Goal: Task Accomplishment & Management: Manage account settings

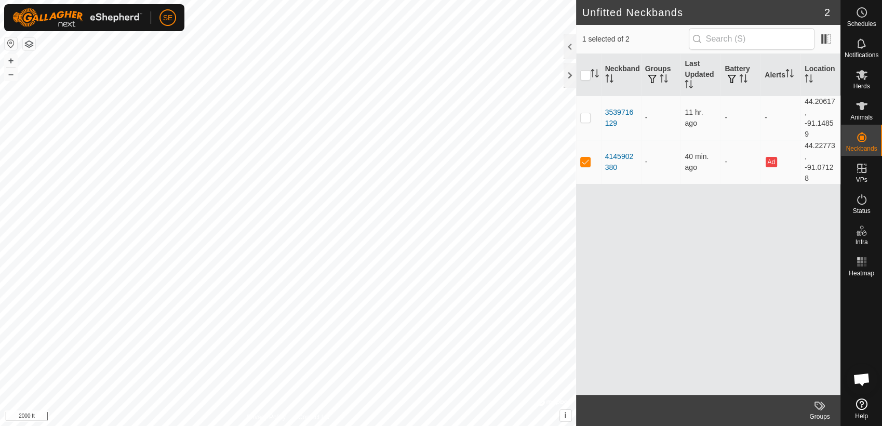
scroll to position [766, 0]
click at [8, 73] on button "–" at bounding box center [11, 74] width 12 height 12
click at [10, 61] on button "+" at bounding box center [11, 61] width 12 height 12
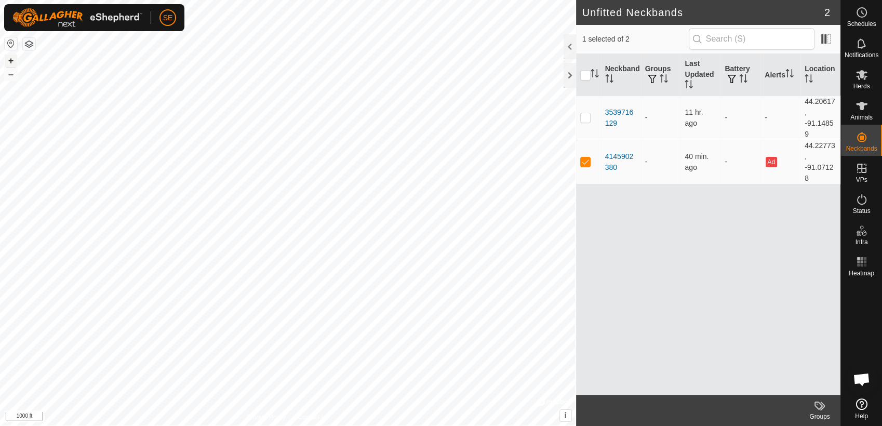
click at [10, 61] on button "+" at bounding box center [11, 61] width 12 height 12
click at [664, 0] on html "SE Schedules Notifications Herds Animals Neckbands VPs Status Infra Heatmap Hel…" at bounding box center [441, 213] width 882 height 426
click at [10, 57] on button "+" at bounding box center [11, 61] width 12 height 12
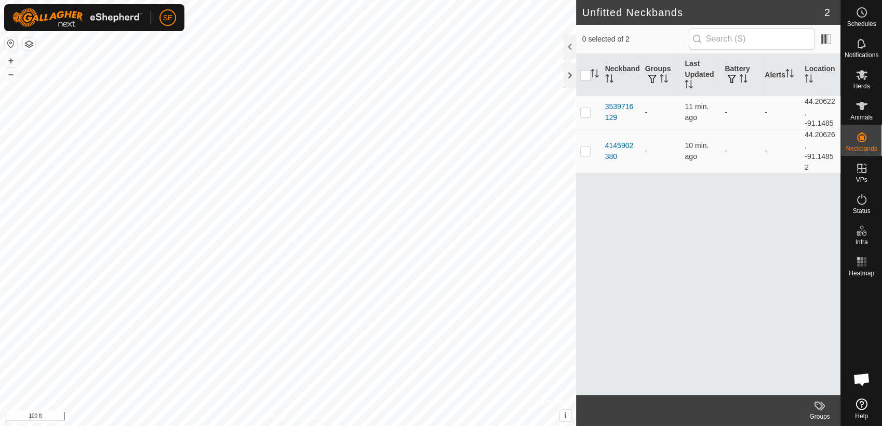
scroll to position [766, 0]
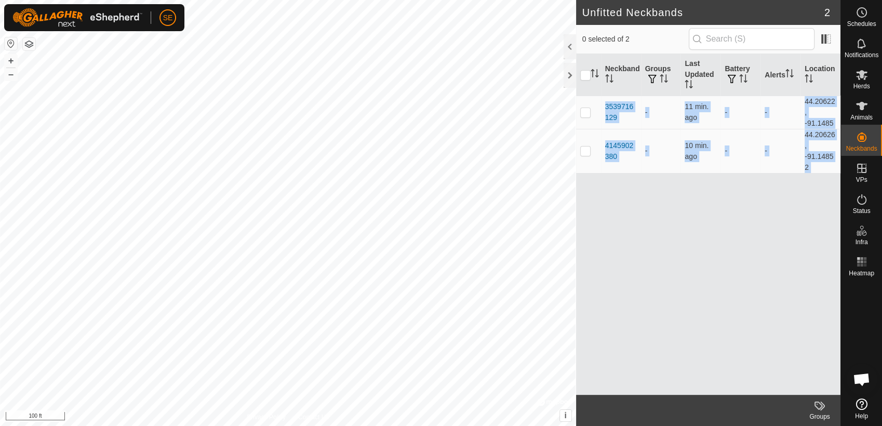
click at [789, 395] on article "Unfitted Neckbands 2 0 selected of 2 Neckband Groups Last Updated Battery Alert…" at bounding box center [708, 213] width 264 height 426
click at [864, 376] on span "Open chat" at bounding box center [861, 380] width 17 height 15
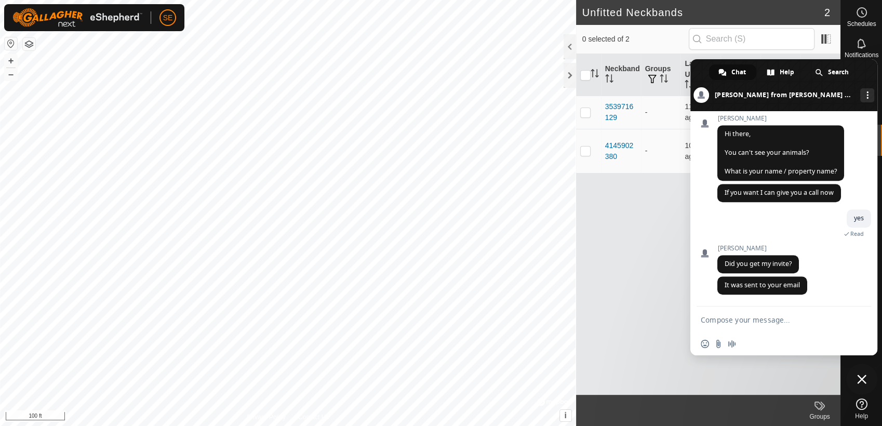
click at [734, 69] on span "Chat" at bounding box center [739, 72] width 15 height 16
click at [736, 70] on span "Chat" at bounding box center [739, 72] width 15 height 16
click at [765, 11] on h2 "Unfitted Neckbands" at bounding box center [703, 12] width 242 height 12
click at [861, 378] on span "Close chat" at bounding box center [861, 379] width 9 height 9
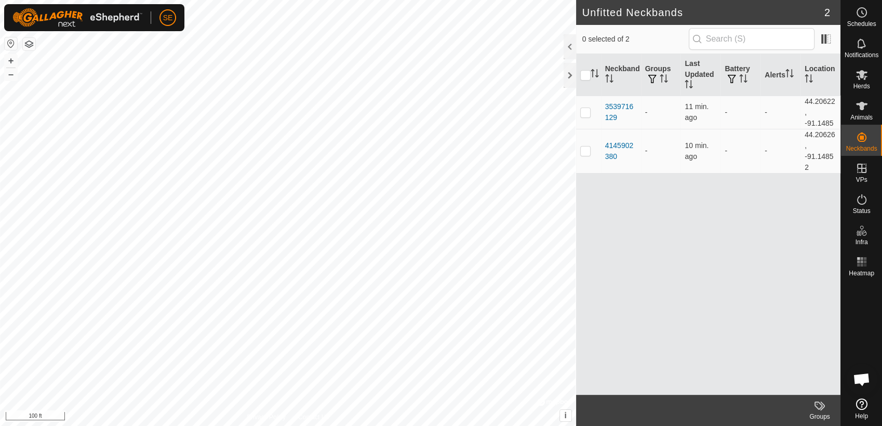
click at [859, 405] on icon at bounding box center [861, 404] width 11 height 11
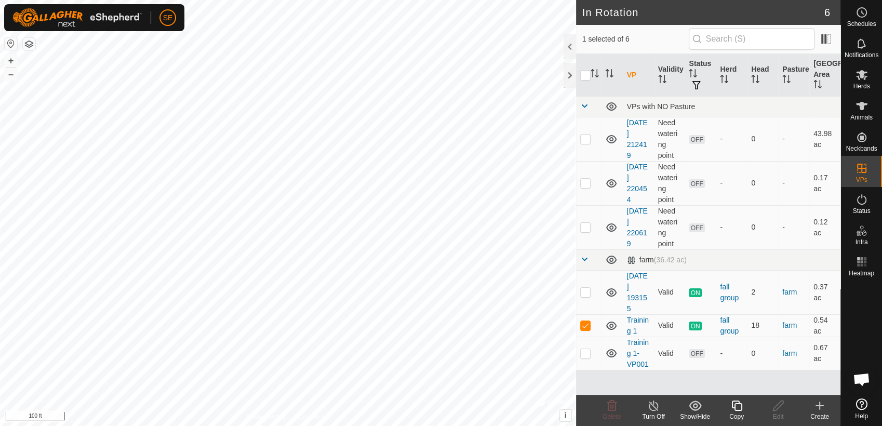
click at [857, 377] on span "Open chat" at bounding box center [861, 380] width 17 height 15
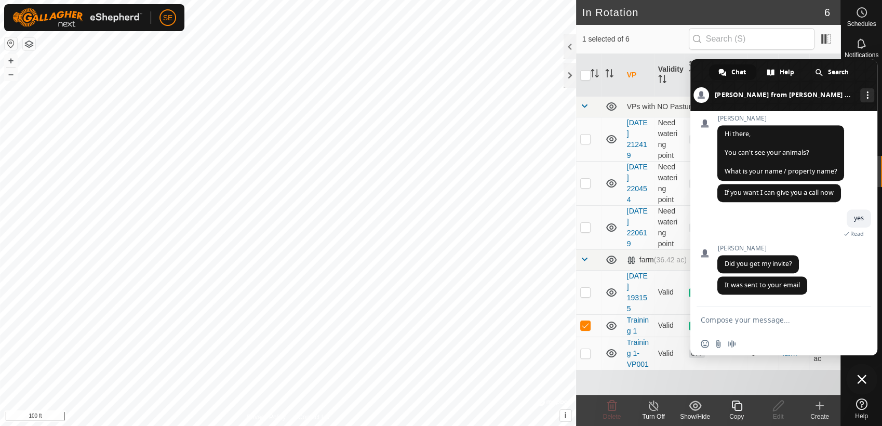
scroll to position [636, 0]
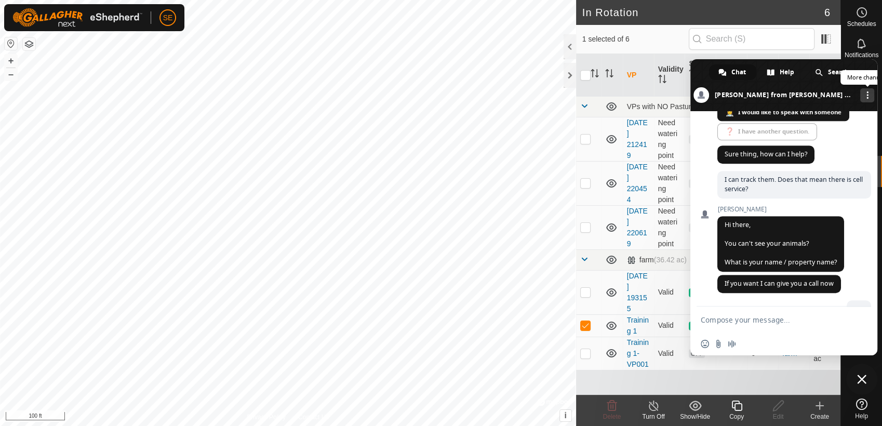
click at [860, 95] on div "More channels" at bounding box center [867, 95] width 14 height 14
click at [738, 73] on span "Chat" at bounding box center [739, 72] width 15 height 16
click at [835, 71] on span "Search" at bounding box center [838, 72] width 21 height 16
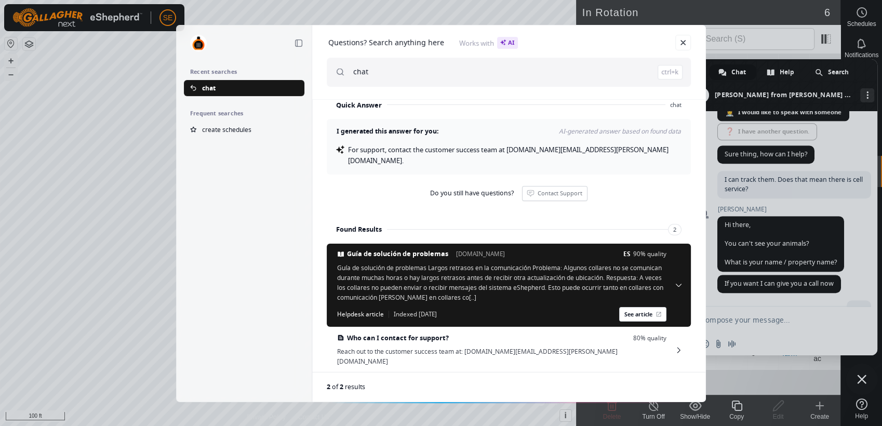
scroll to position [0, 0]
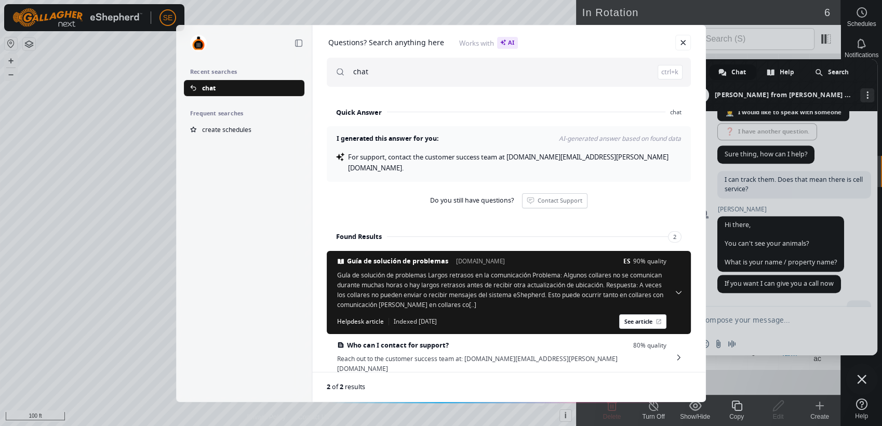
click at [351, 75] on div "chat ctrl+k" at bounding box center [509, 72] width 364 height 29
click at [355, 73] on input "chat" at bounding box center [517, 72] width 329 height 29
click at [353, 74] on input "chat" at bounding box center [517, 72] width 329 height 29
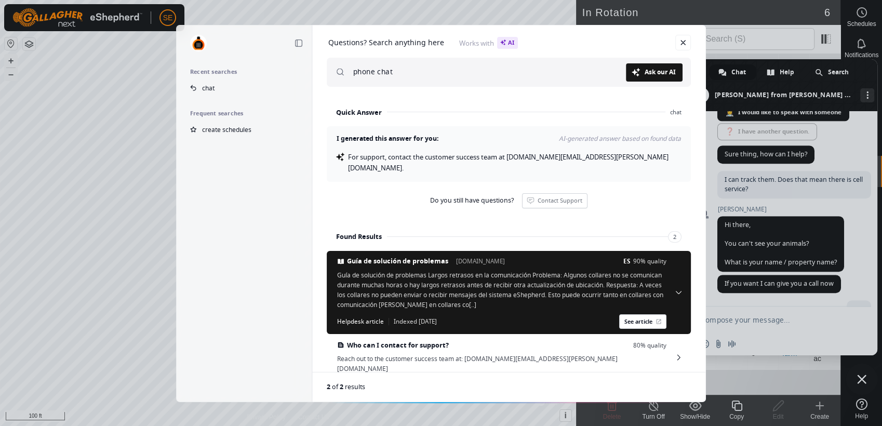
type input "phone chat"
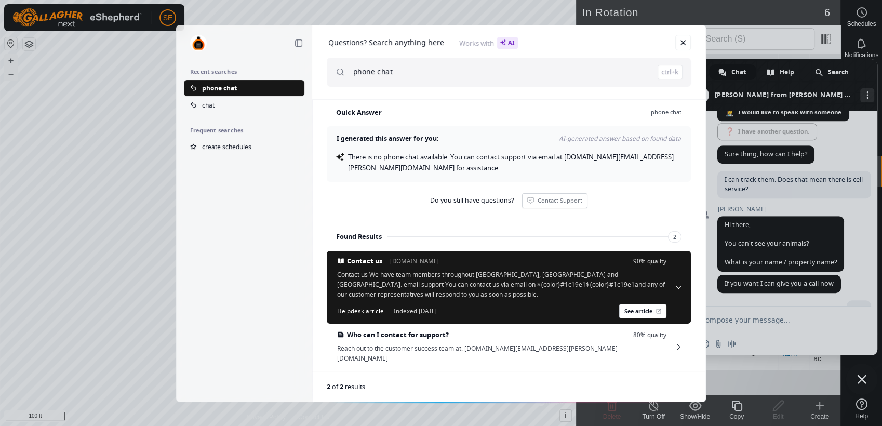
scroll to position [9, 0]
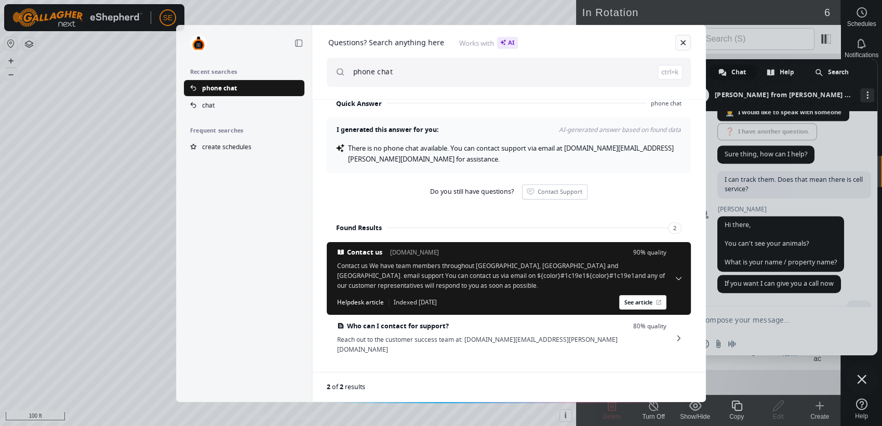
click at [683, 42] on link "Close" at bounding box center [684, 43] width 16 height 16
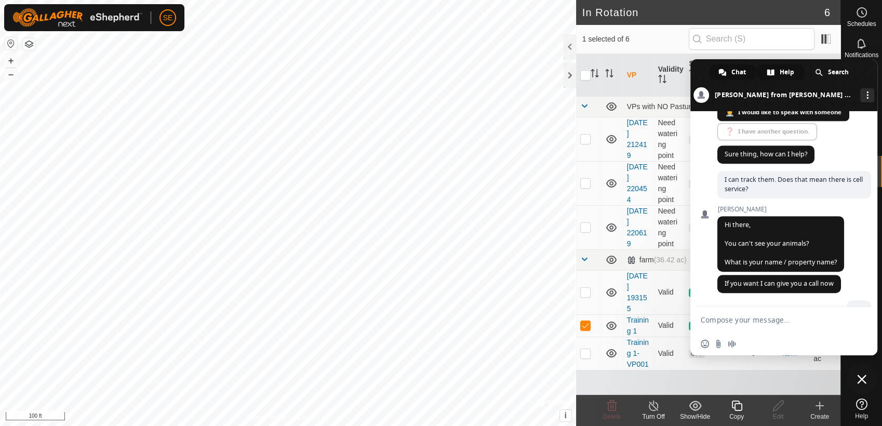
click at [785, 72] on span "Help" at bounding box center [787, 72] width 15 height 16
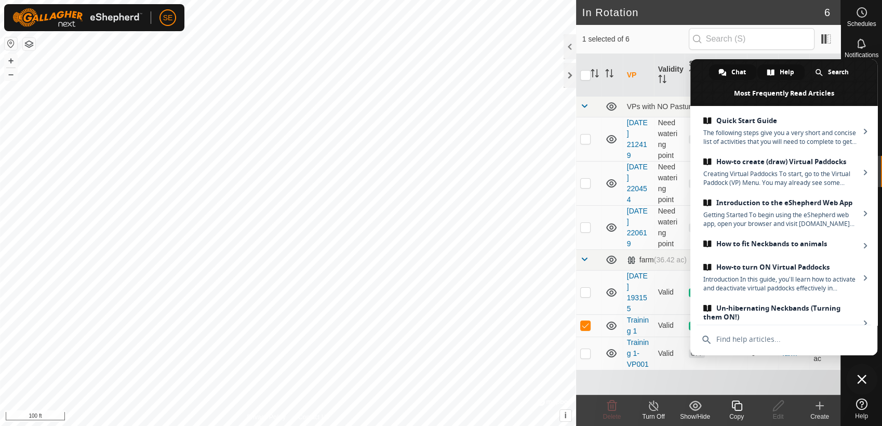
click at [732, 69] on span "Chat" at bounding box center [739, 72] width 15 height 16
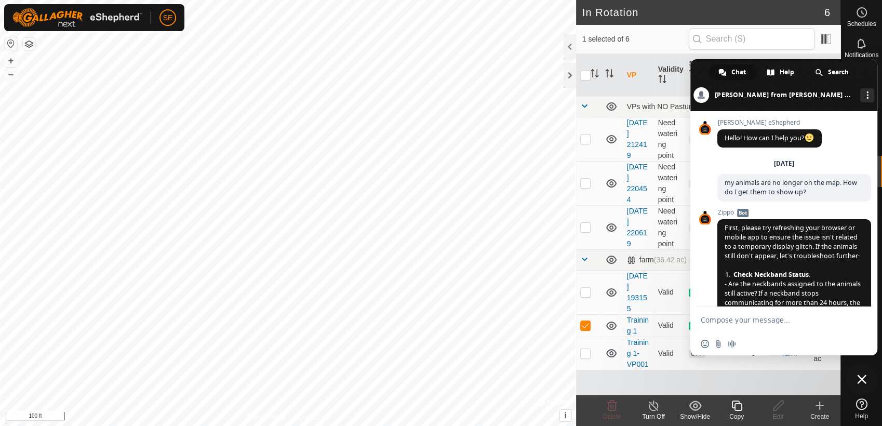
click at [748, 322] on textarea "Compose your message..." at bounding box center [772, 319] width 143 height 9
type textarea "phone chat"
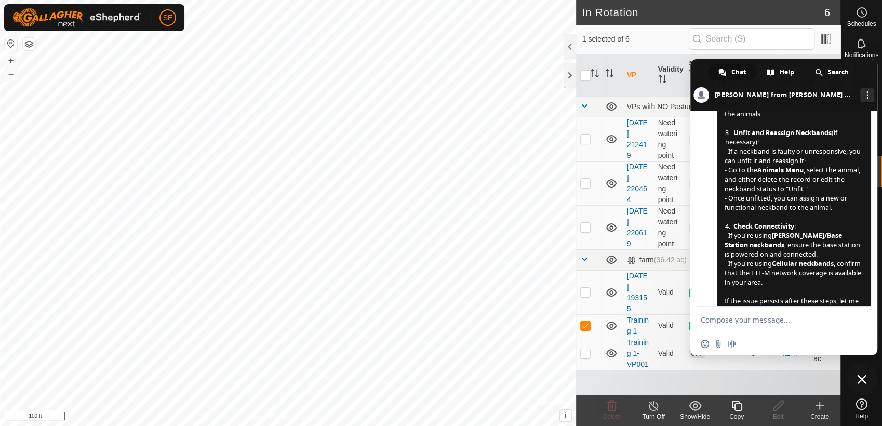
scroll to position [0, 0]
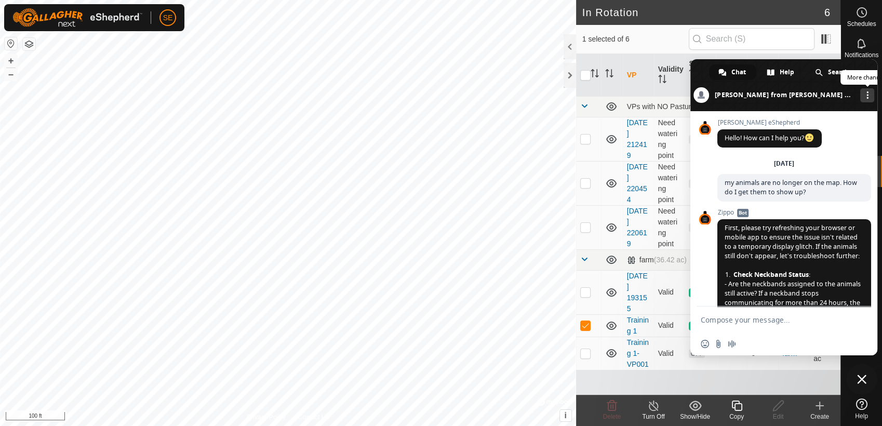
click at [860, 92] on div "More channels" at bounding box center [867, 95] width 14 height 14
click at [756, 346] on div "Insert an emoji Send a file Audio message" at bounding box center [784, 344] width 187 height 23
click at [751, 344] on div "Insert an emoji Send a file Audio message" at bounding box center [784, 344] width 187 height 23
click at [727, 322] on textarea "Compose your message..." at bounding box center [772, 319] width 143 height 9
type textarea "clear to new chat"
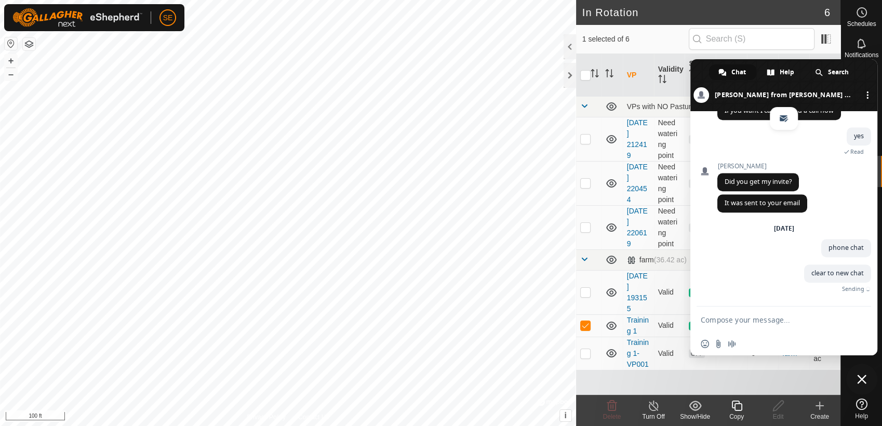
scroll to position [833, 0]
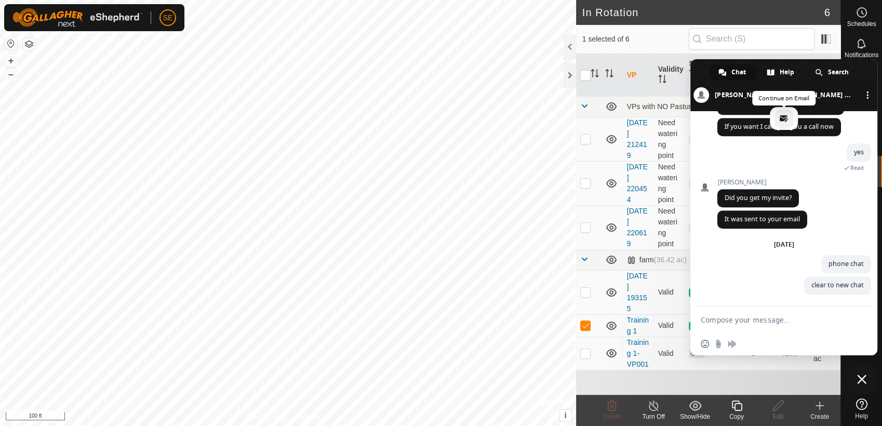
click at [787, 120] on span "email" at bounding box center [784, 118] width 8 height 8
click at [860, 96] on div "More channels" at bounding box center [867, 95] width 14 height 14
click at [860, 89] on div "More channels" at bounding box center [867, 95] width 14 height 14
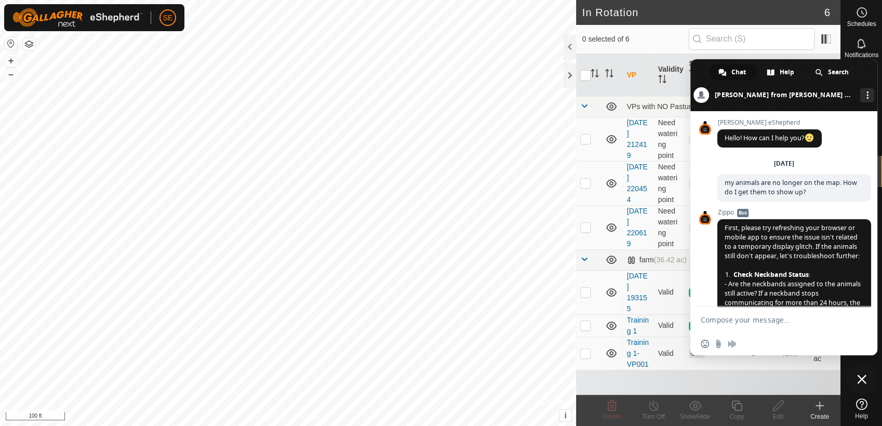
scroll to position [833, 0]
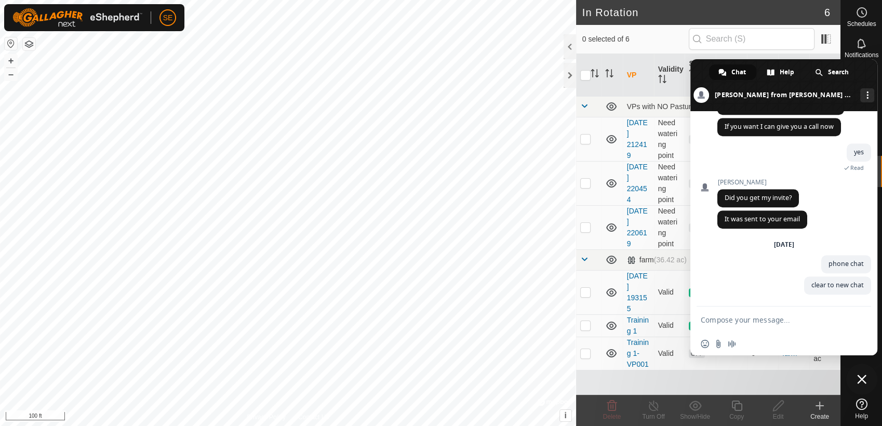
click at [742, 71] on span "Chat" at bounding box center [739, 72] width 15 height 16
click at [737, 71] on span "Chat" at bounding box center [739, 72] width 15 height 16
click at [863, 379] on span "Close chat" at bounding box center [861, 379] width 9 height 9
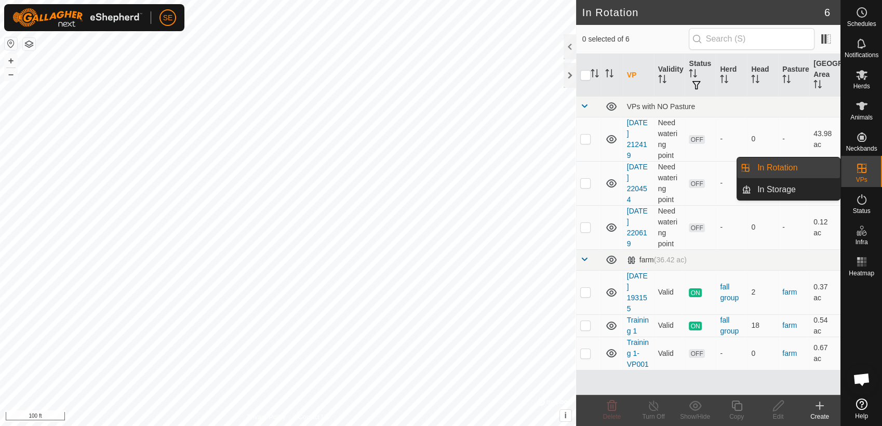
click at [810, 164] on link "In Rotation" at bounding box center [795, 167] width 89 height 21
click at [795, 164] on link "In Rotation" at bounding box center [795, 167] width 89 height 21
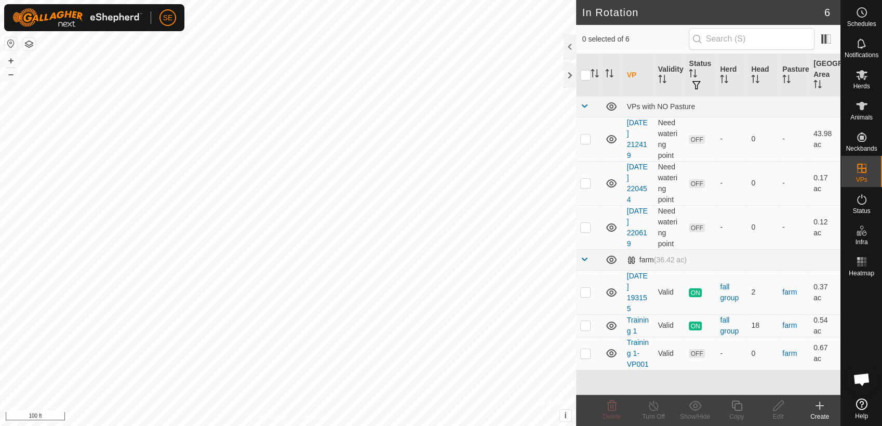
click at [859, 377] on span "Open chat" at bounding box center [861, 380] width 17 height 15
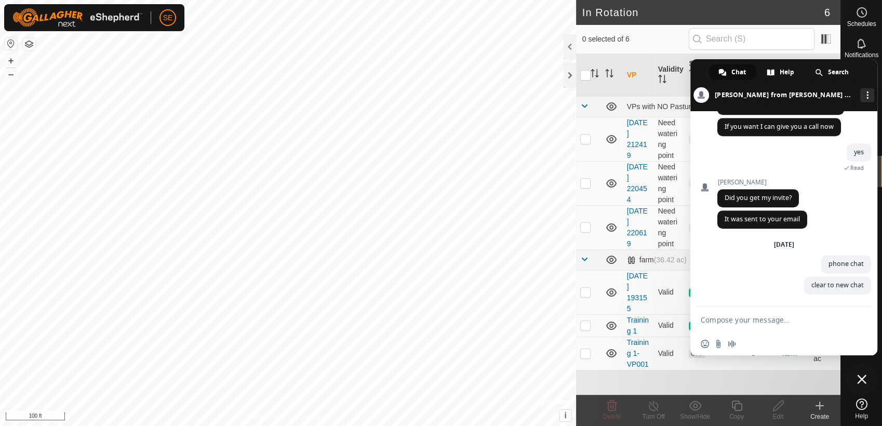
click at [734, 69] on span "Chat" at bounding box center [739, 72] width 15 height 16
click at [860, 94] on div "More channels" at bounding box center [867, 95] width 14 height 14
click at [780, 118] on span "email" at bounding box center [784, 118] width 8 height 8
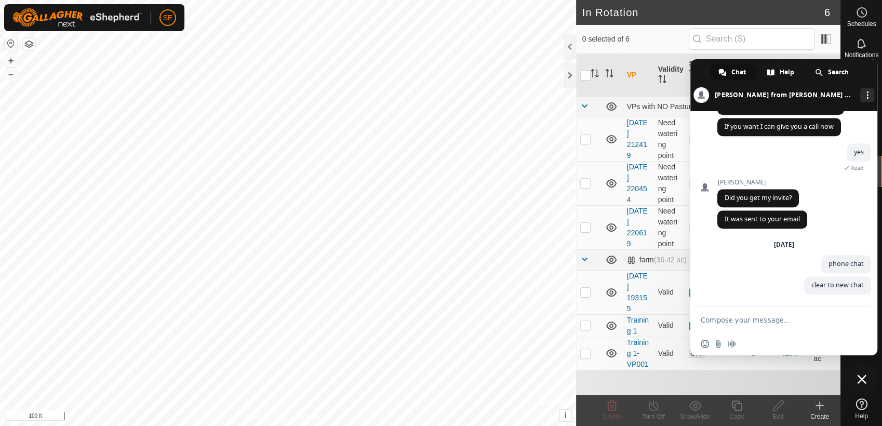
click at [727, 320] on textarea "Compose your message..." at bounding box center [772, 319] width 143 height 9
click at [865, 381] on span "Close chat" at bounding box center [861, 379] width 9 height 9
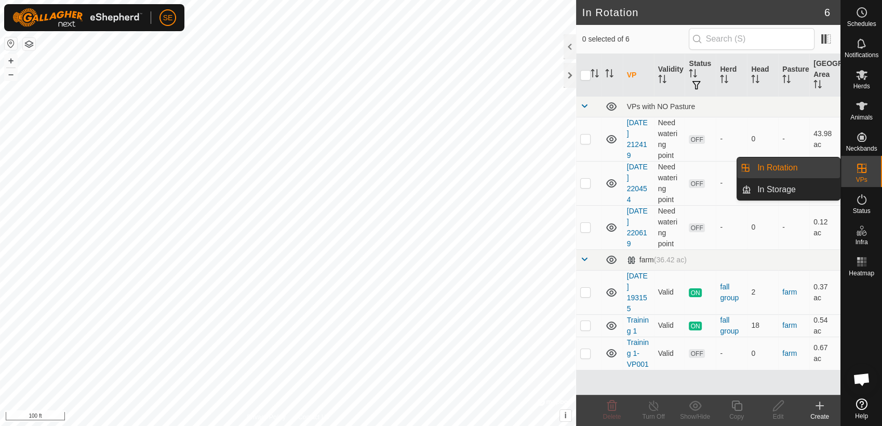
click at [864, 168] on icon at bounding box center [861, 168] width 9 height 9
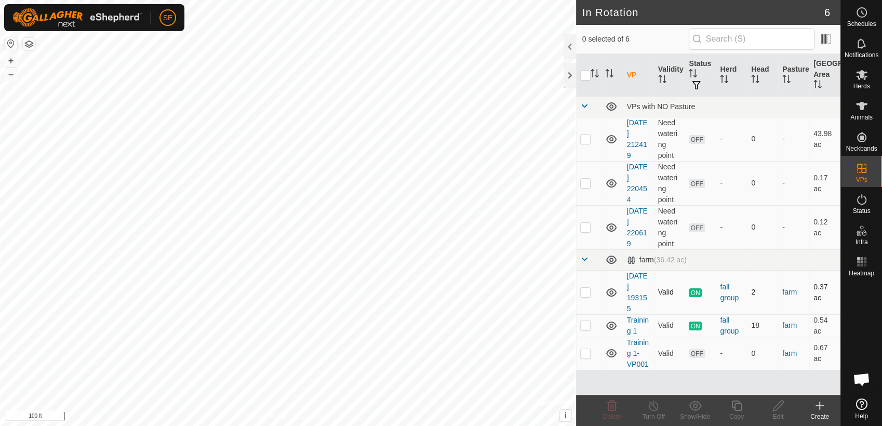
click at [590, 290] on td at bounding box center [588, 292] width 25 height 44
checkbox input "true"
click at [589, 325] on p-checkbox at bounding box center [585, 325] width 10 height 8
checkbox input "true"
click at [586, 291] on p-checkbox at bounding box center [585, 292] width 10 height 8
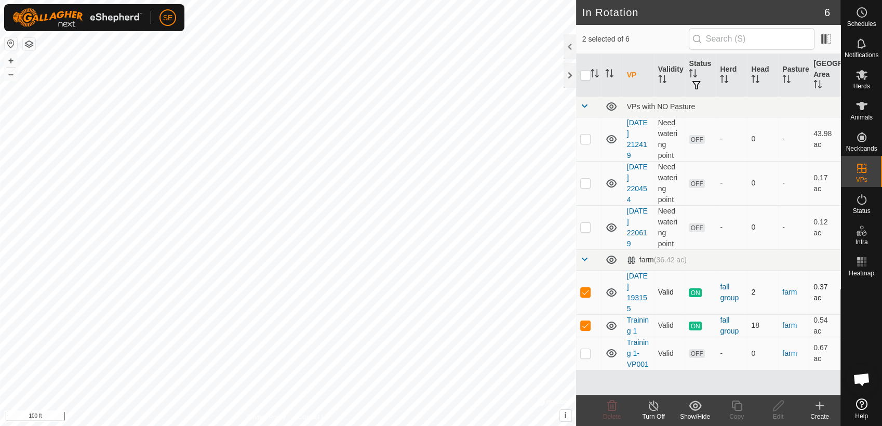
checkbox input "false"
click at [584, 351] on p-checkbox at bounding box center [585, 353] width 10 height 8
checkbox input "true"
click at [584, 327] on p-checkbox at bounding box center [585, 325] width 10 height 8
checkbox input "false"
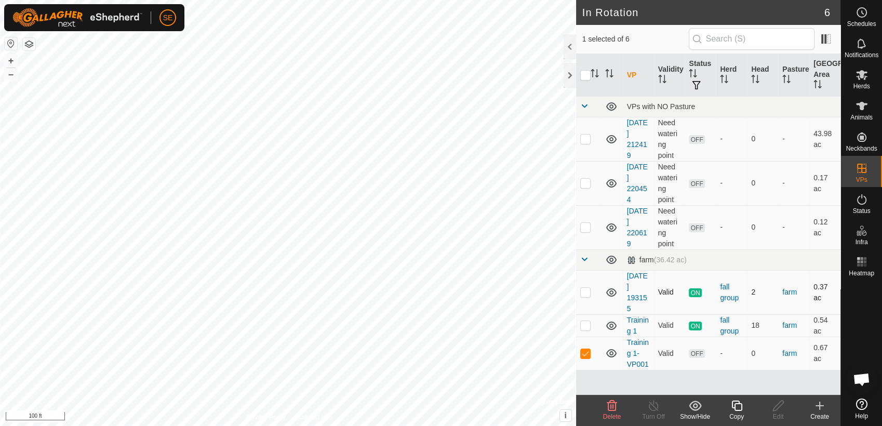
click at [586, 292] on p-checkbox at bounding box center [585, 292] width 10 height 8
checkbox input "true"
click at [586, 351] on p-checkbox at bounding box center [585, 353] width 10 height 8
checkbox input "false"
click at [736, 407] on icon at bounding box center [737, 406] width 13 height 12
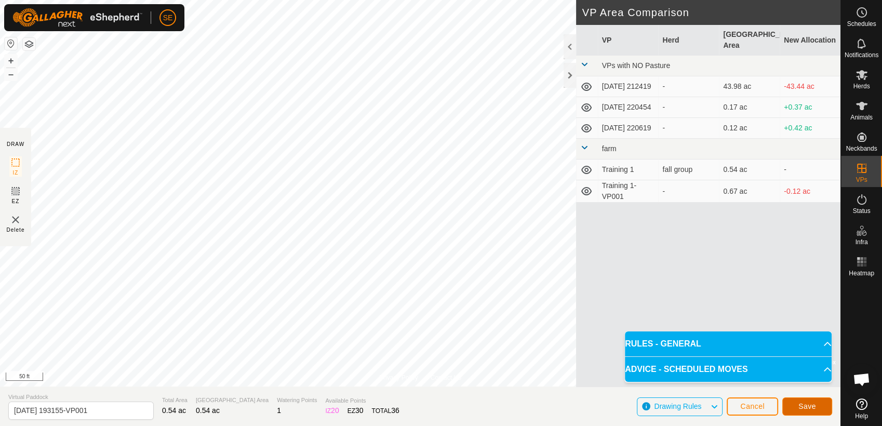
click at [816, 408] on button "Save" at bounding box center [808, 407] width 50 height 18
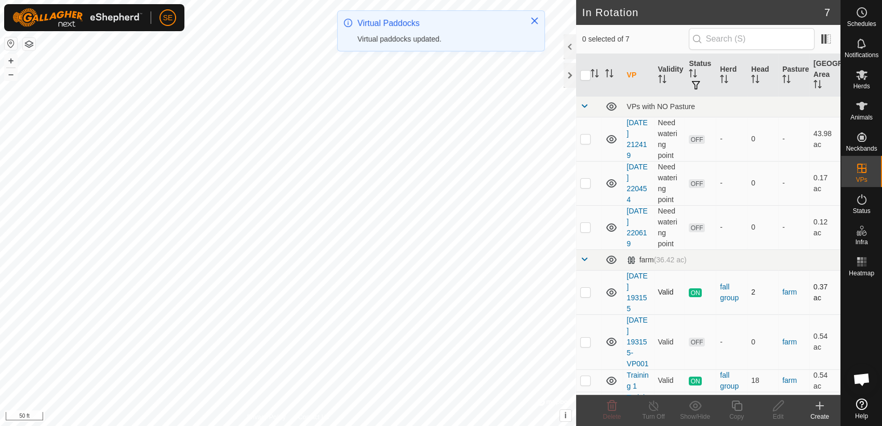
click at [583, 291] on p-checkbox at bounding box center [585, 292] width 10 height 8
checkbox input "true"
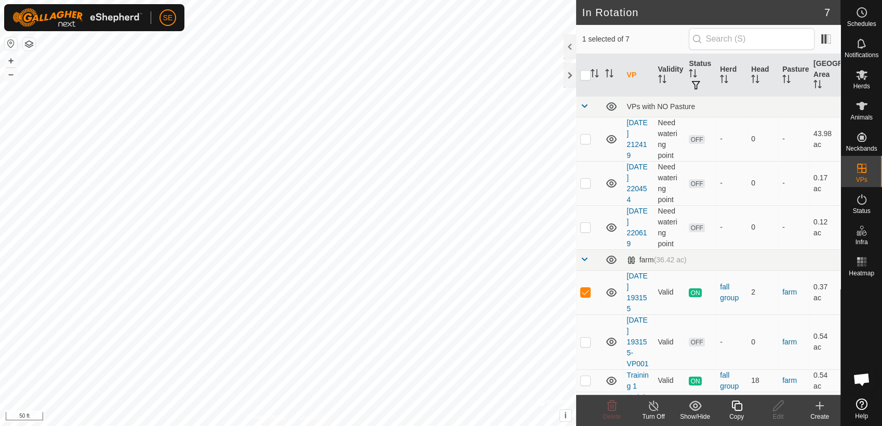
click at [652, 407] on icon at bounding box center [653, 406] width 13 height 12
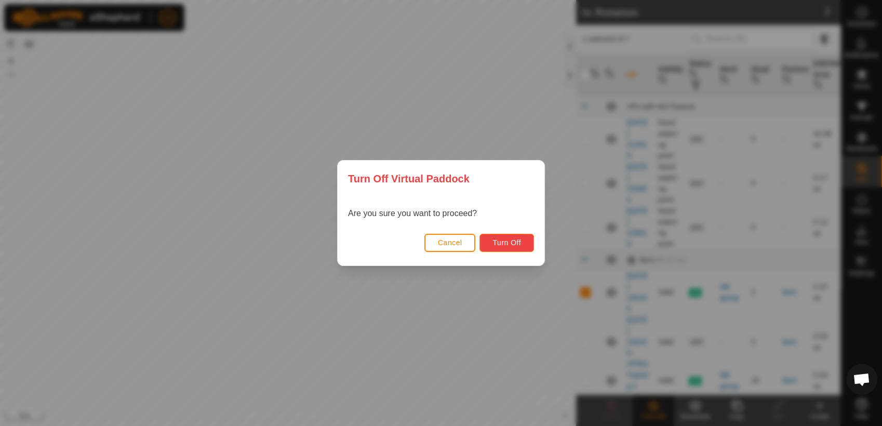
click at [513, 246] on span "Turn Off" at bounding box center [507, 243] width 29 height 8
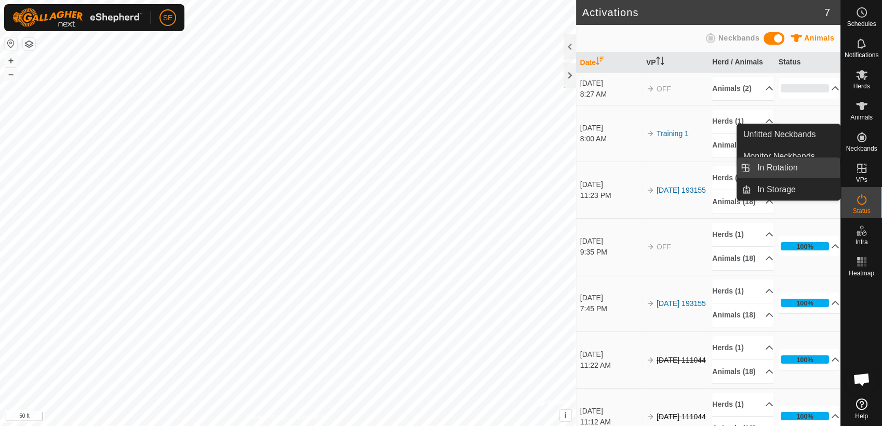
click at [791, 166] on link "In Rotation" at bounding box center [795, 167] width 89 height 21
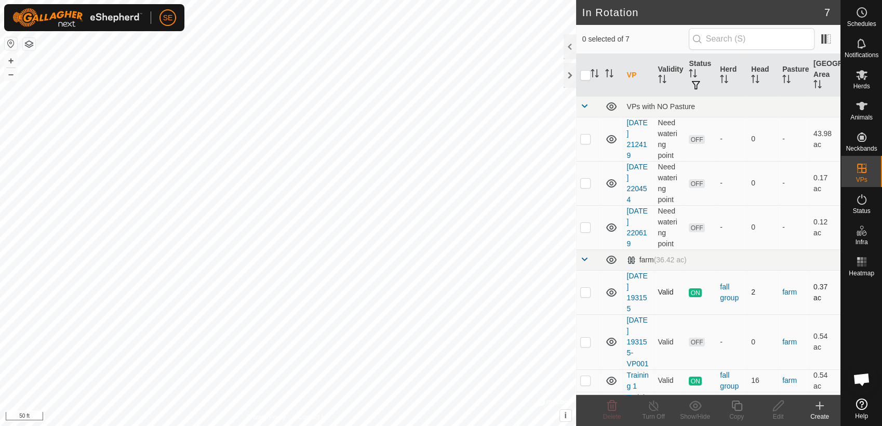
click at [584, 292] on p-checkbox at bounding box center [585, 292] width 10 height 8
checkbox input "true"
click at [654, 407] on line at bounding box center [654, 406] width 8 height 8
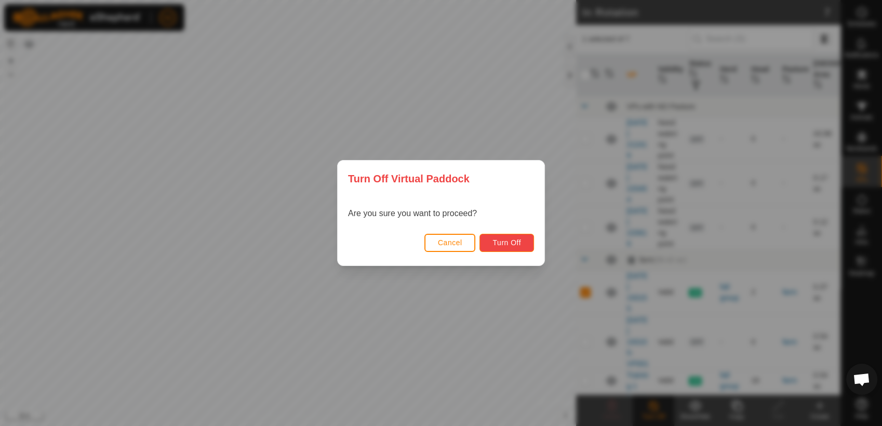
click at [496, 243] on span "Turn Off" at bounding box center [507, 243] width 29 height 8
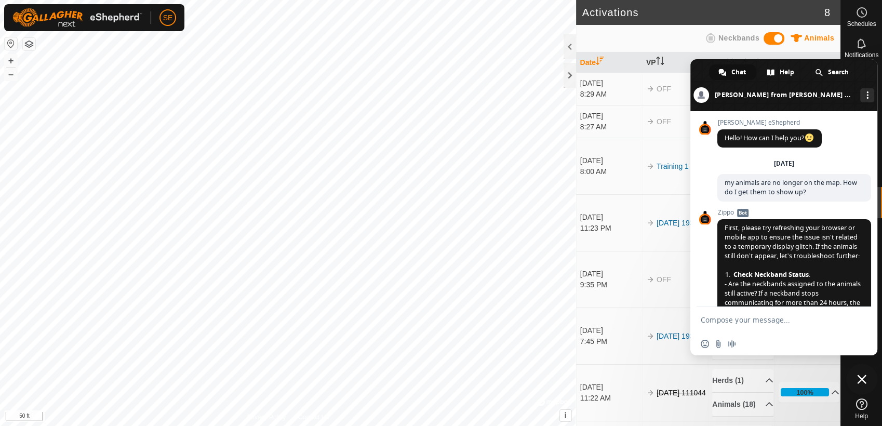
scroll to position [833, 0]
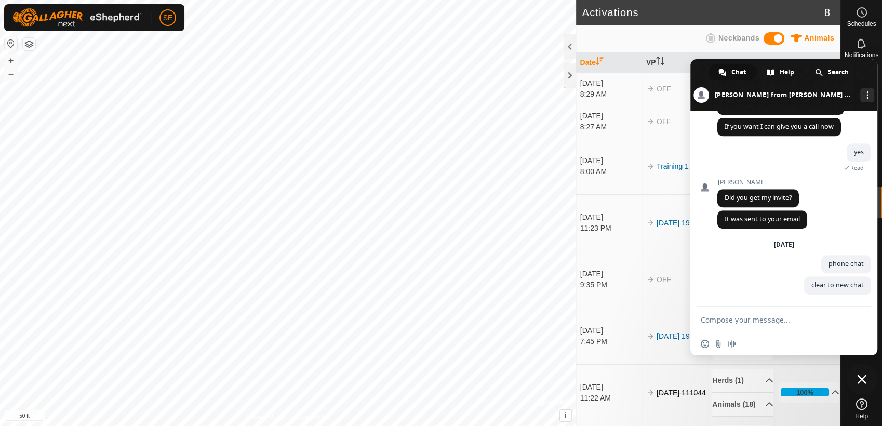
click at [734, 94] on span at bounding box center [784, 85] width 187 height 52
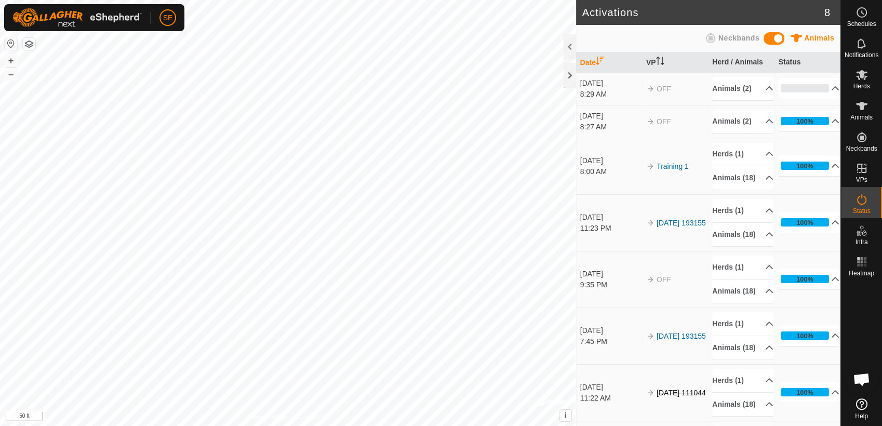
click at [862, 381] on span "Open chat" at bounding box center [861, 380] width 17 height 15
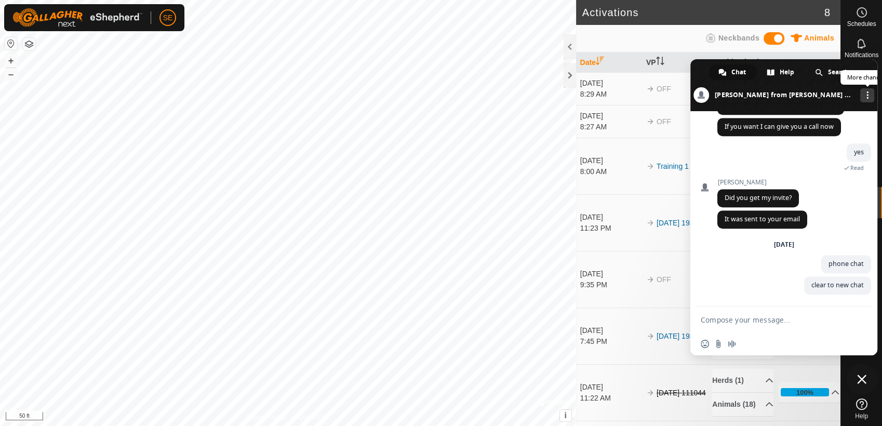
click at [867, 94] on span "More channels" at bounding box center [868, 94] width 2 height 7
drag, startPoint x: 815, startPoint y: 82, endPoint x: 751, endPoint y: 80, distance: 63.9
click at [751, 80] on div "Chat Help Search Natasha from Gallagher eShepherd More channels" at bounding box center [784, 85] width 187 height 52
click at [734, 73] on span "Chat" at bounding box center [739, 72] width 15 height 16
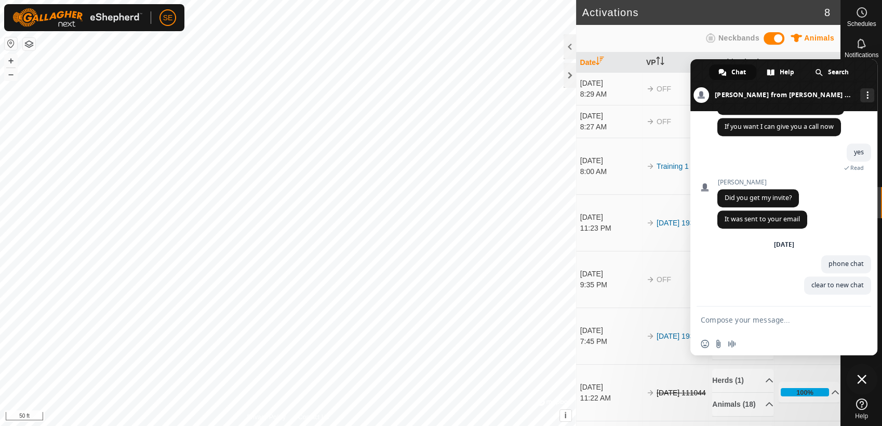
click at [734, 70] on span "Chat" at bounding box center [739, 72] width 15 height 16
click at [833, 71] on span "Search" at bounding box center [838, 72] width 21 height 16
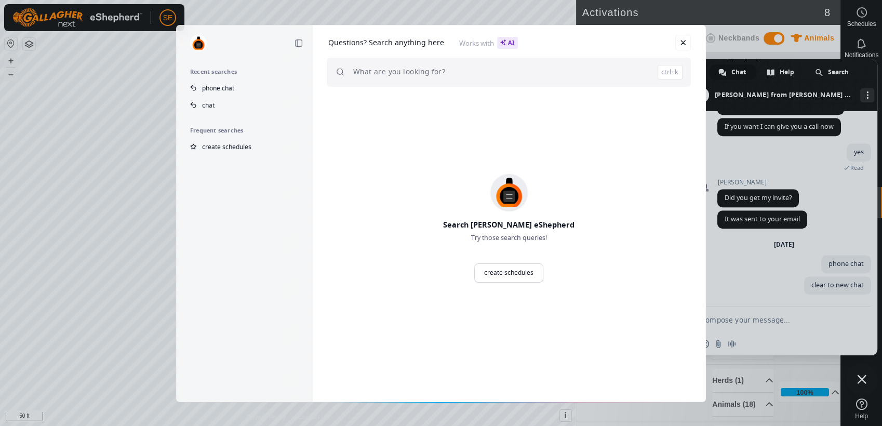
click at [423, 75] on input "search" at bounding box center [517, 72] width 329 height 29
type input "help with scheduled paddock"
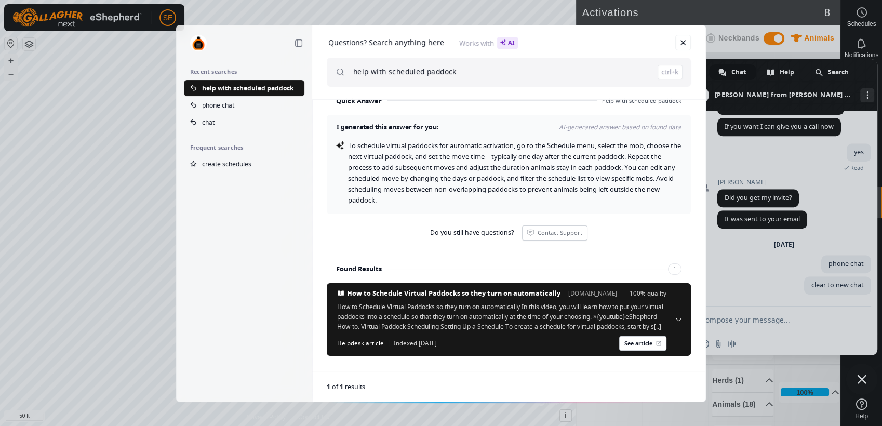
scroll to position [28, 0]
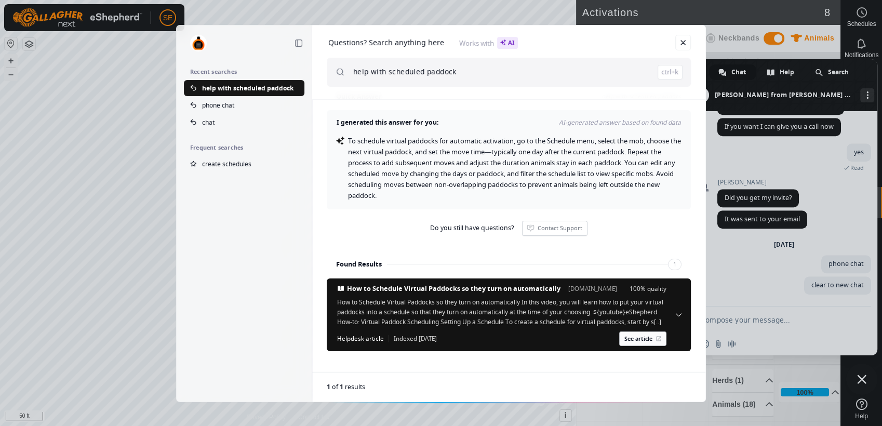
click at [621, 339] on link "See article" at bounding box center [642, 339] width 47 height 15
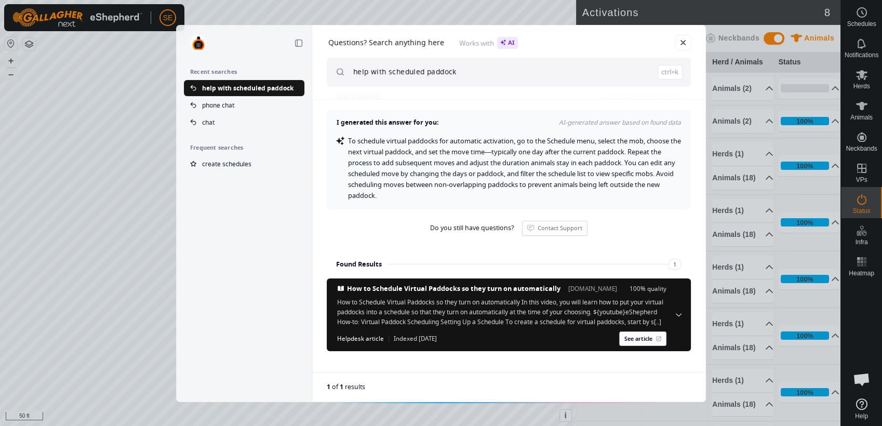
scroll to position [829, 0]
click at [859, 15] on div "Collapse sidebar Recent searches help with scheduled paddock phone chat chat Fr…" at bounding box center [441, 213] width 882 height 426
click at [681, 43] on link "Close" at bounding box center [684, 43] width 16 height 16
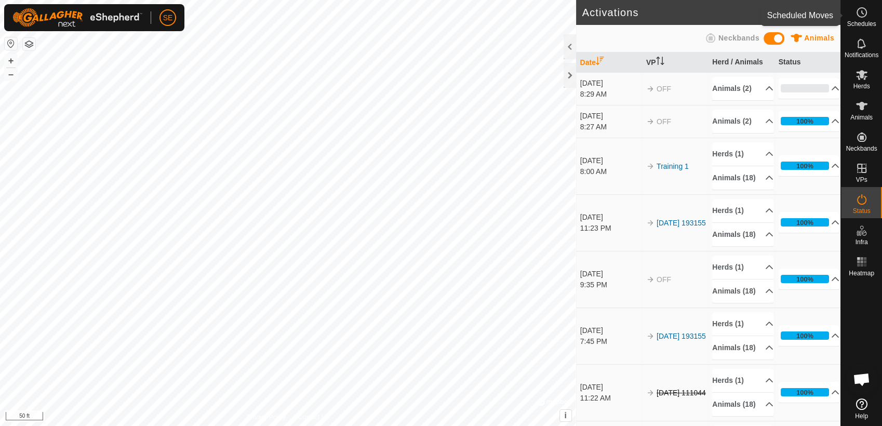
click at [863, 17] on circle at bounding box center [861, 12] width 9 height 9
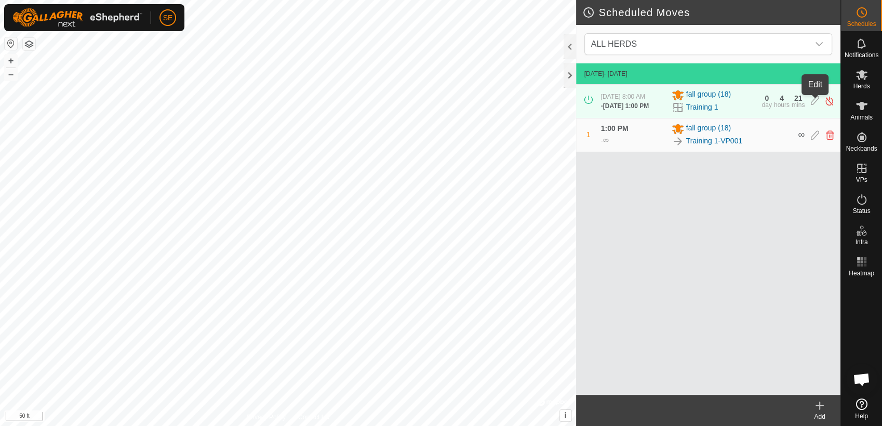
click at [812, 103] on icon at bounding box center [815, 101] width 8 height 11
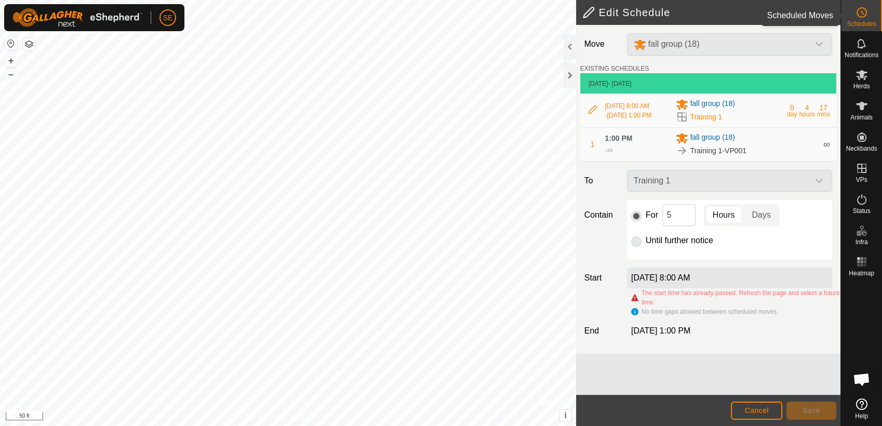
click at [861, 23] on span "Schedules" at bounding box center [861, 24] width 29 height 6
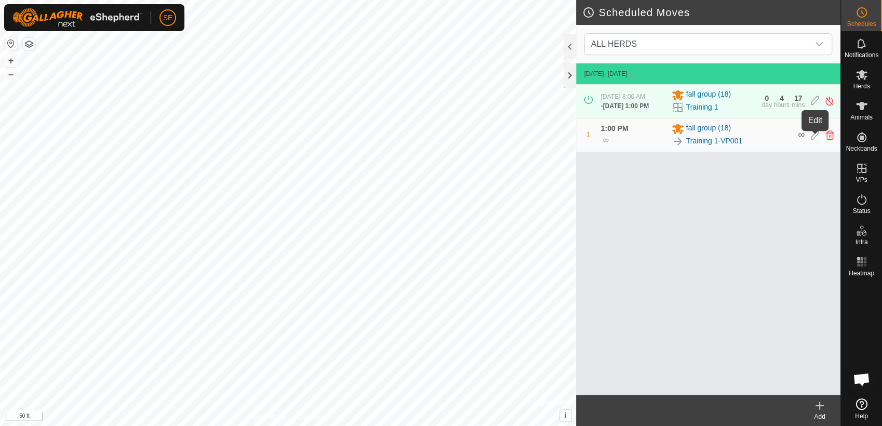
click at [817, 138] on icon at bounding box center [815, 134] width 8 height 9
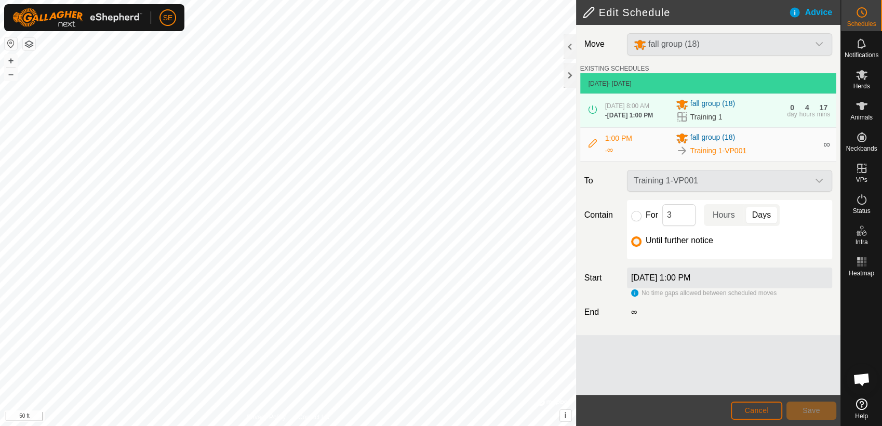
click at [759, 409] on span "Cancel" at bounding box center [757, 410] width 24 height 8
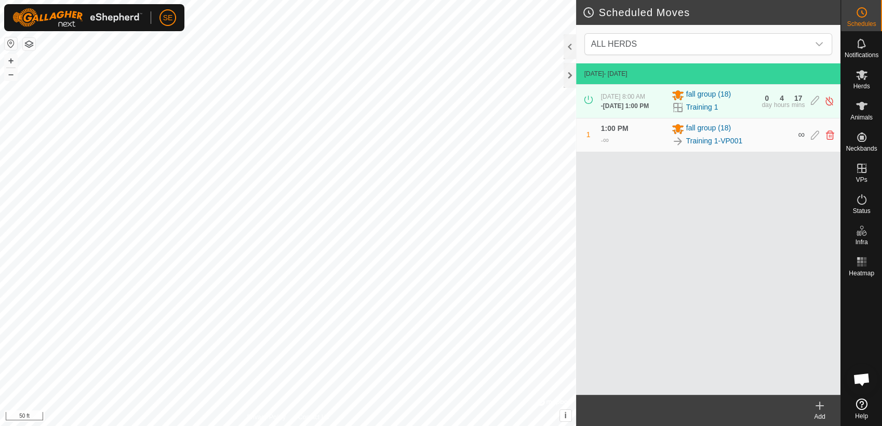
scroll to position [829, 0]
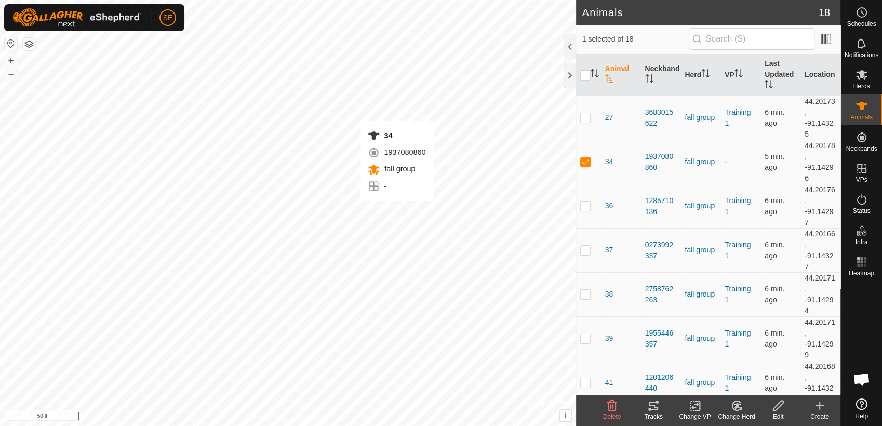
checkbox input "false"
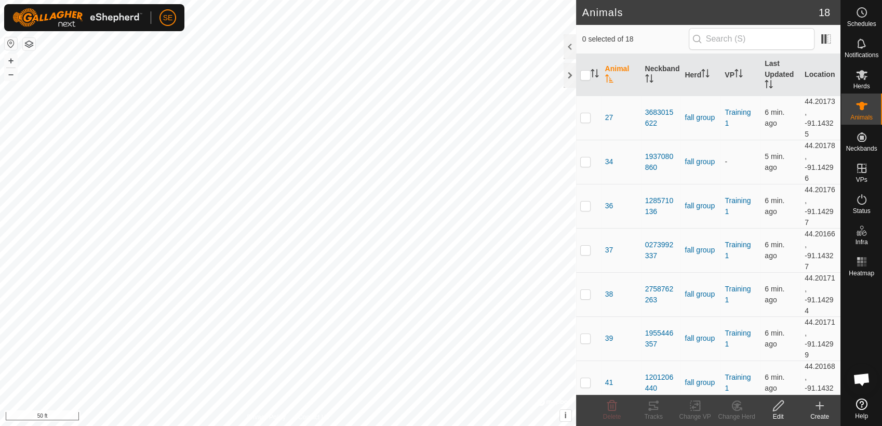
click at [32, 40] on button "button" at bounding box center [29, 44] width 12 height 12
click at [863, 103] on icon at bounding box center [861, 106] width 11 height 8
click at [584, 250] on p-checkbox at bounding box center [585, 250] width 10 height 8
checkbox input "true"
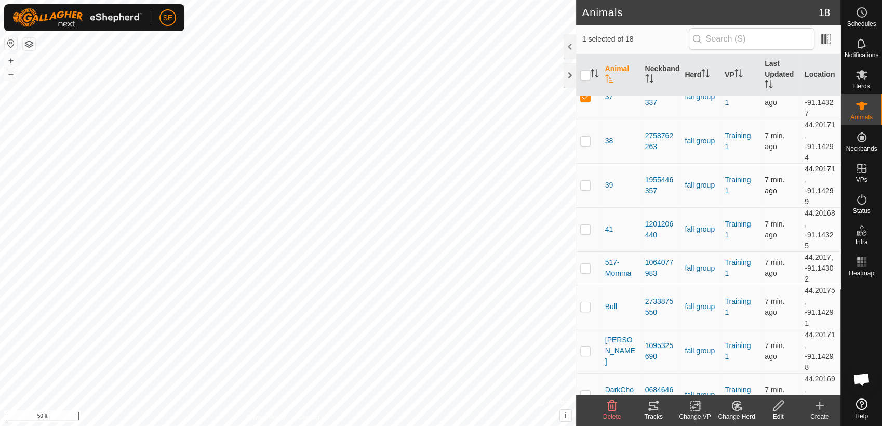
scroll to position [154, 0]
click at [588, 229] on p-checkbox at bounding box center [585, 228] width 10 height 8
checkbox input "true"
click at [585, 306] on p-checkbox at bounding box center [585, 305] width 10 height 8
checkbox input "true"
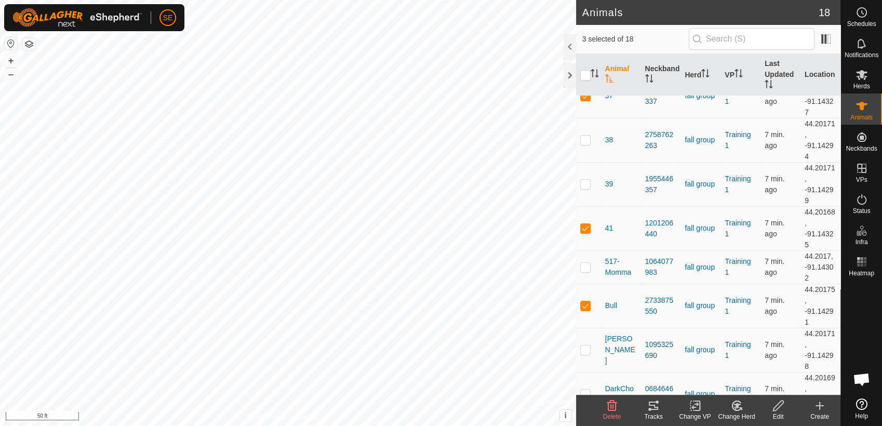
click at [650, 408] on icon at bounding box center [649, 409] width 3 height 3
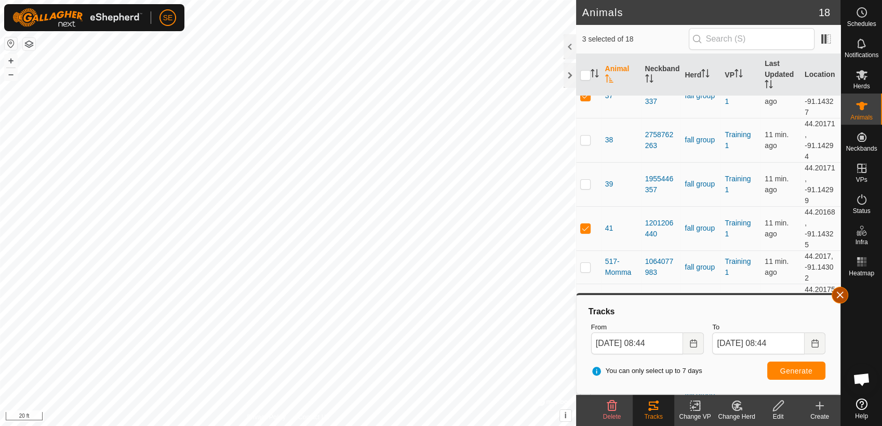
click at [838, 296] on button "button" at bounding box center [840, 295] width 17 height 17
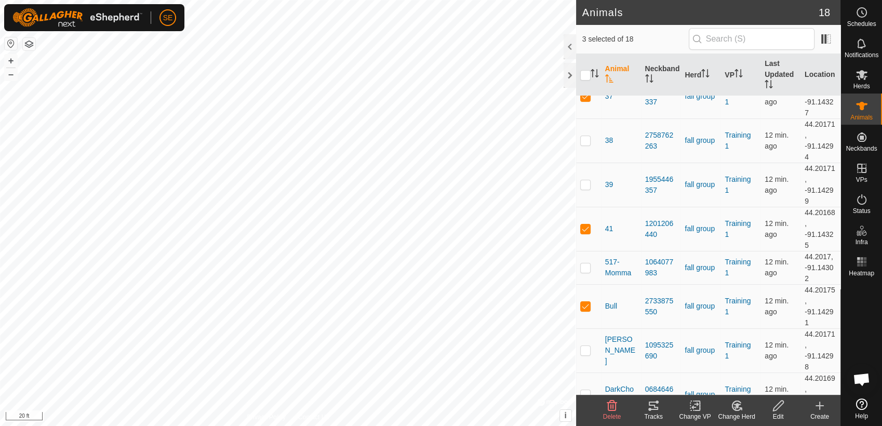
scroll to position [0, 0]
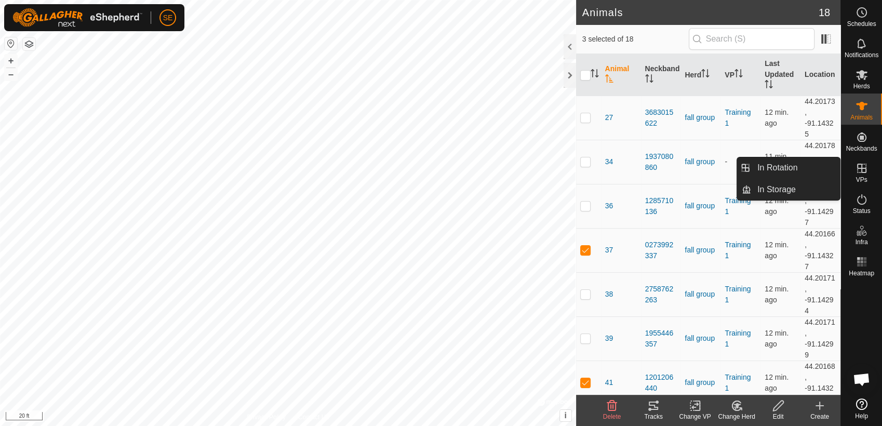
click at [864, 169] on icon at bounding box center [862, 168] width 12 height 12
click at [800, 159] on link "In Rotation" at bounding box center [795, 167] width 89 height 21
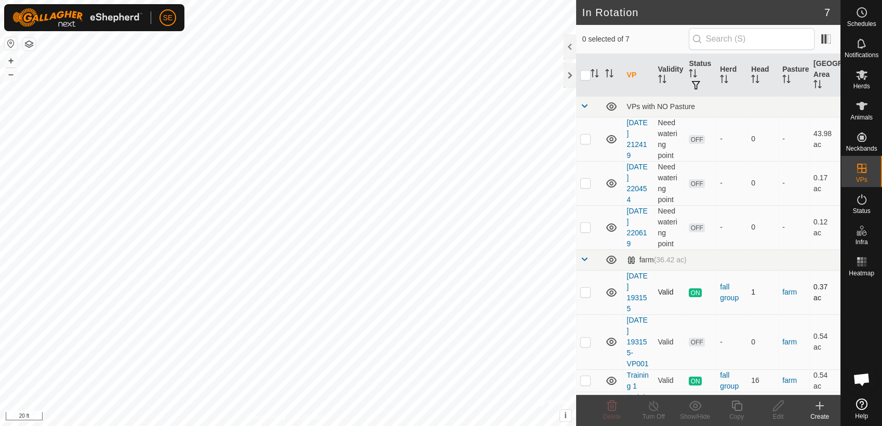
click at [586, 289] on p-checkbox at bounding box center [585, 292] width 10 height 8
checkbox input "true"
click at [657, 409] on line at bounding box center [654, 406] width 8 height 8
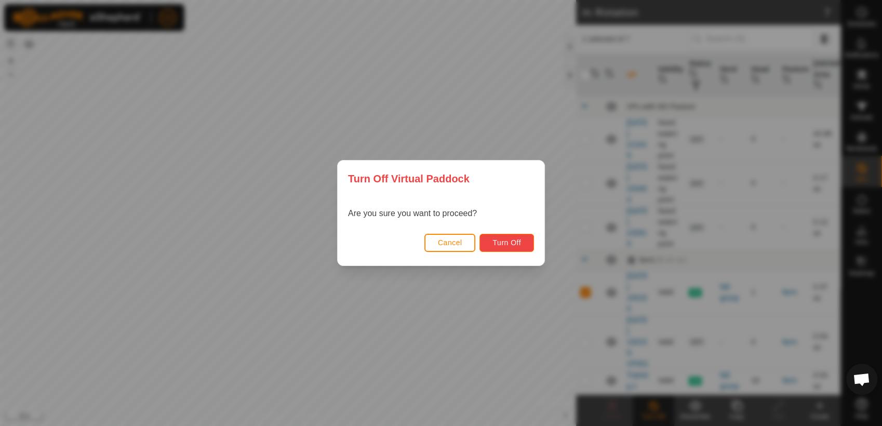
click at [508, 243] on span "Turn Off" at bounding box center [507, 243] width 29 height 8
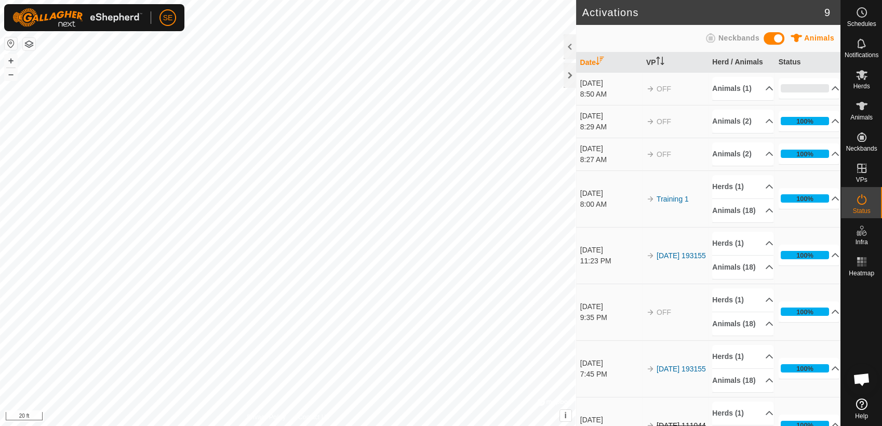
click at [860, 378] on span "Open chat" at bounding box center [861, 380] width 17 height 15
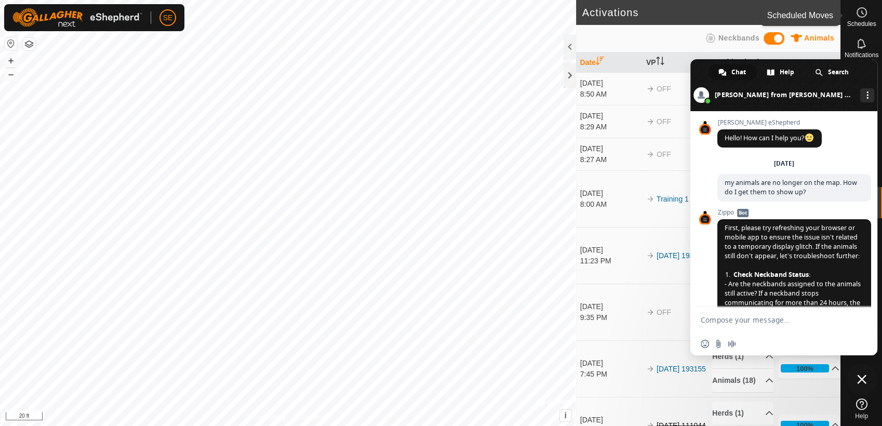
click at [859, 18] on icon at bounding box center [862, 12] width 12 height 12
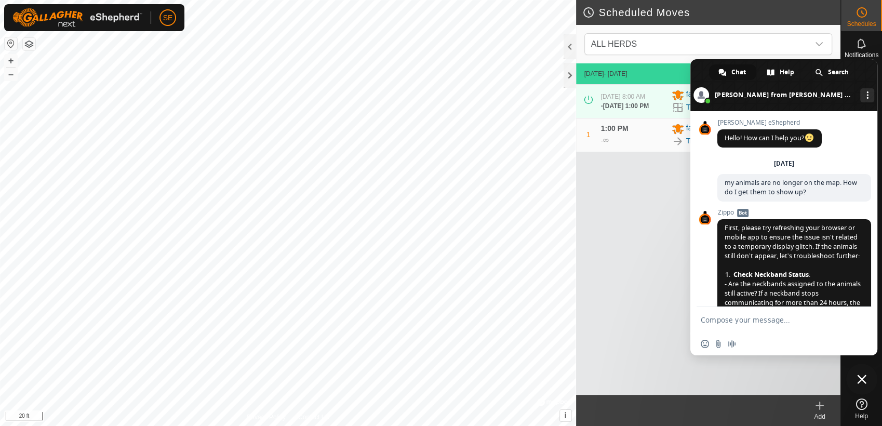
click at [774, 139] on span "Hello! How can I help you?" at bounding box center [770, 138] width 90 height 9
click at [738, 123] on span "[PERSON_NAME] eShepherd" at bounding box center [770, 122] width 104 height 7
click at [707, 127] on span at bounding box center [705, 128] width 17 height 17
click at [730, 73] on div "Chat" at bounding box center [732, 72] width 47 height 16
drag, startPoint x: 736, startPoint y: 71, endPoint x: 858, endPoint y: 98, distance: 125.0
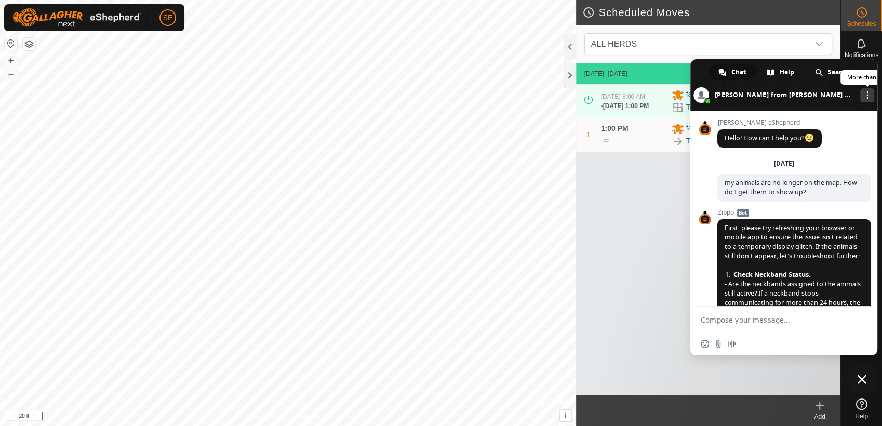
click at [858, 98] on div "Chat Help Search [PERSON_NAME] from [PERSON_NAME] eShepherd More channels" at bounding box center [784, 85] width 187 height 52
click at [867, 98] on span "More channels" at bounding box center [868, 94] width 2 height 7
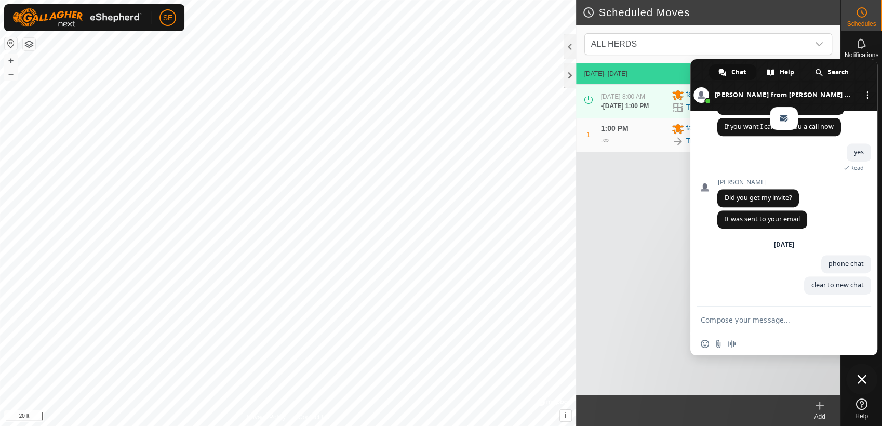
scroll to position [833, 0]
click at [862, 406] on icon at bounding box center [861, 404] width 11 height 11
click at [617, 197] on div "[DATE] - [DATE] [DATE] 8:00 AM - [DATE] 1:00 PM fall group (18) Training 1 0 da…" at bounding box center [708, 229] width 264 height 332
click at [862, 379] on span "Close chat" at bounding box center [861, 379] width 9 height 9
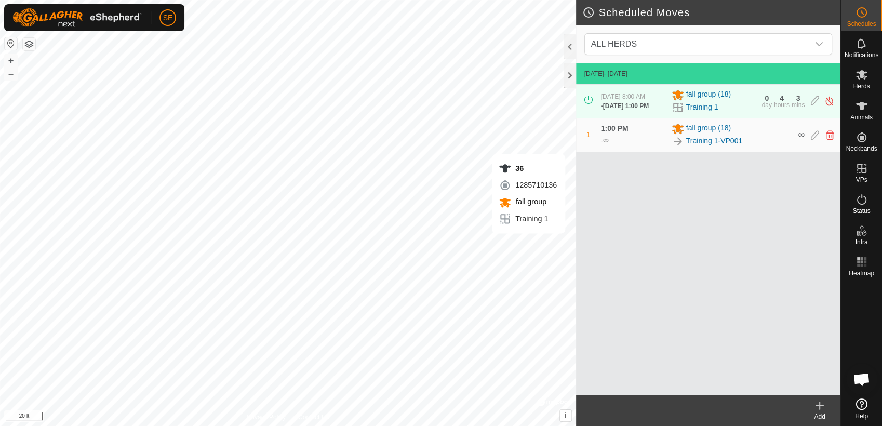
click at [644, 247] on div "[DATE] - [DATE] [DATE] 8:00 AM - [DATE] 1:00 PM fall group (18) Training 1 0 da…" at bounding box center [708, 229] width 264 height 332
